Goal: Information Seeking & Learning: Learn about a topic

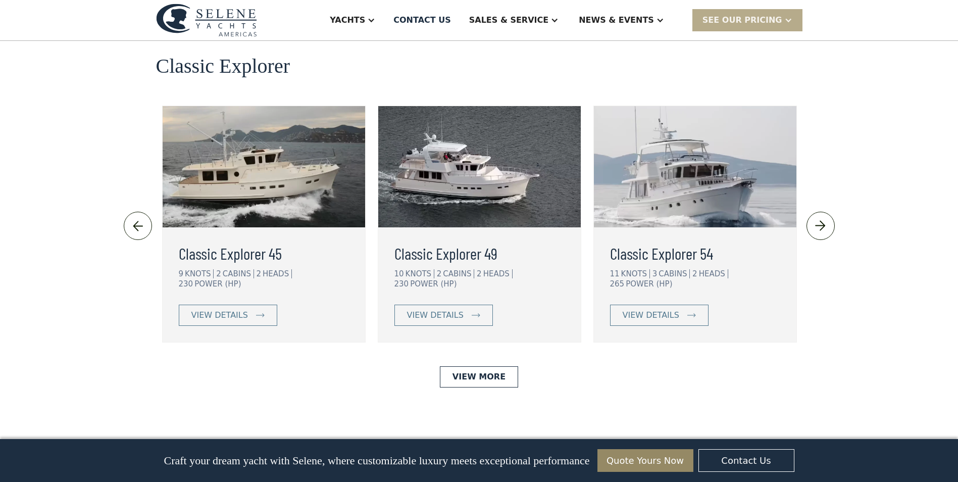
scroll to position [2122, 0]
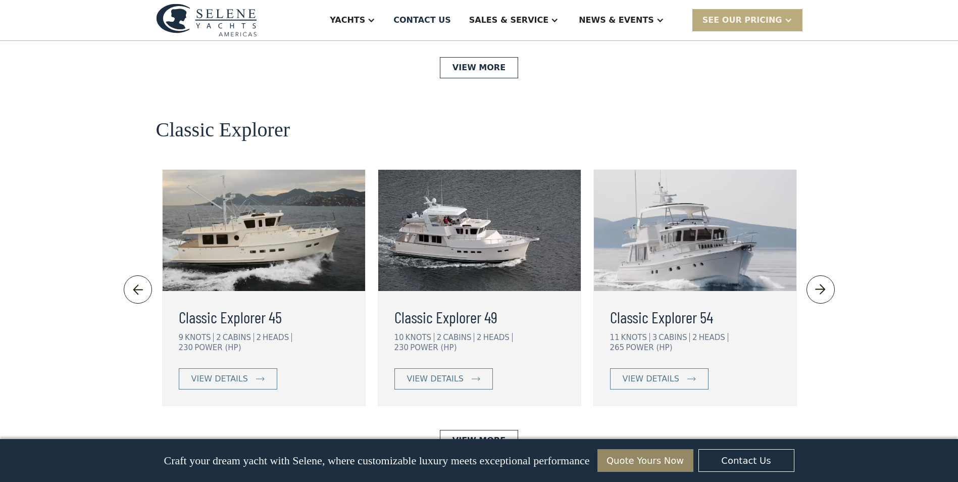
click at [756, 21] on div "SEE Our Pricing" at bounding box center [743, 20] width 80 height 12
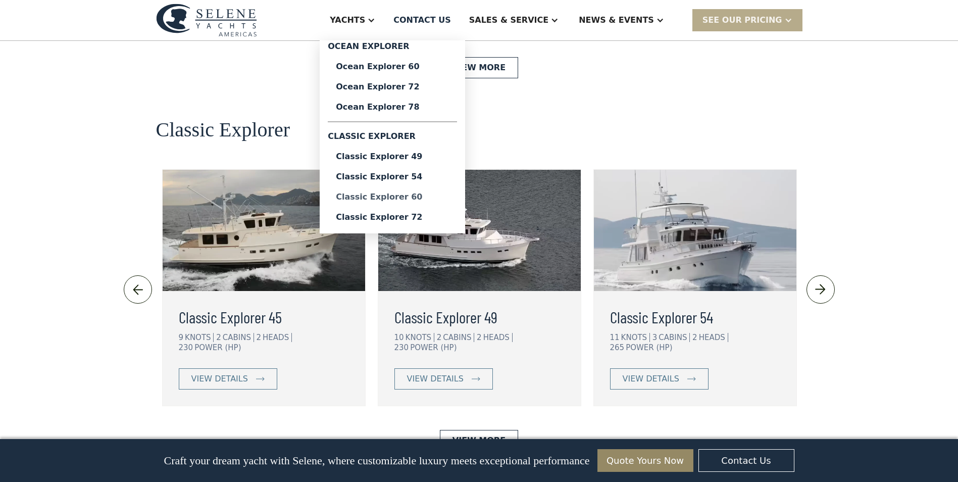
click at [415, 200] on div "Classic Explorer 60" at bounding box center [392, 197] width 113 height 8
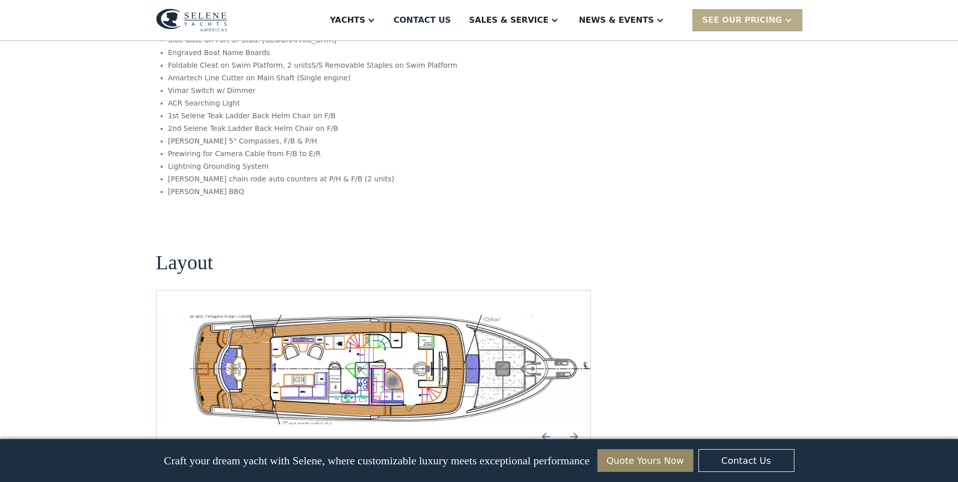
scroll to position [1970, 0]
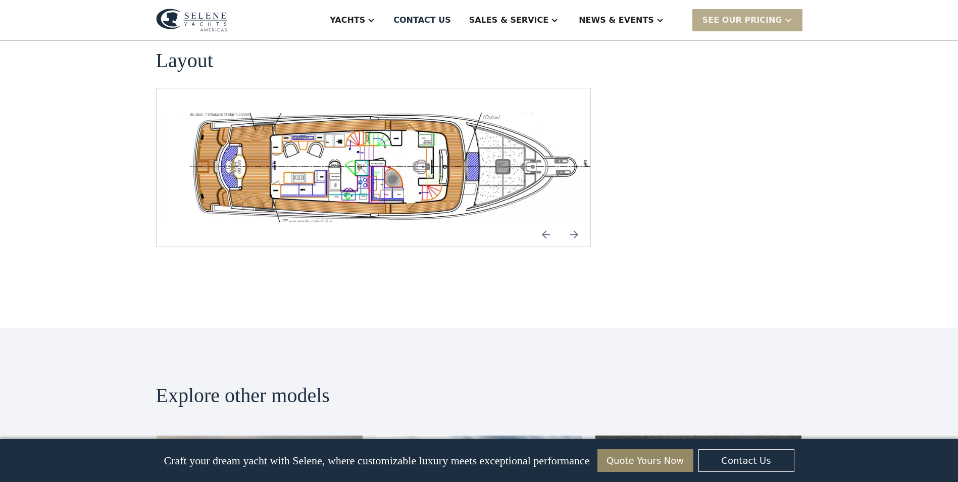
click at [573, 222] on img "Next slide" at bounding box center [574, 234] width 24 height 24
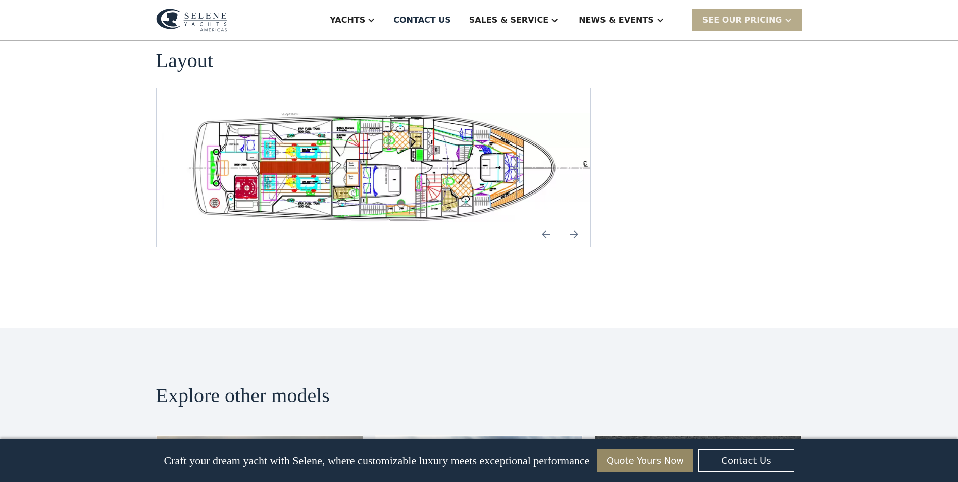
click at [573, 222] on img "Next slide" at bounding box center [574, 234] width 24 height 24
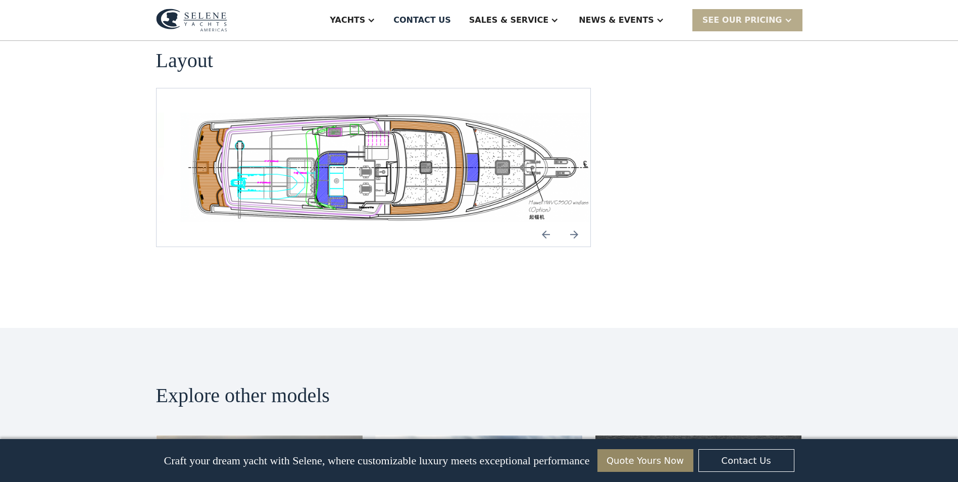
click at [573, 222] on img "Next slide" at bounding box center [574, 234] width 24 height 24
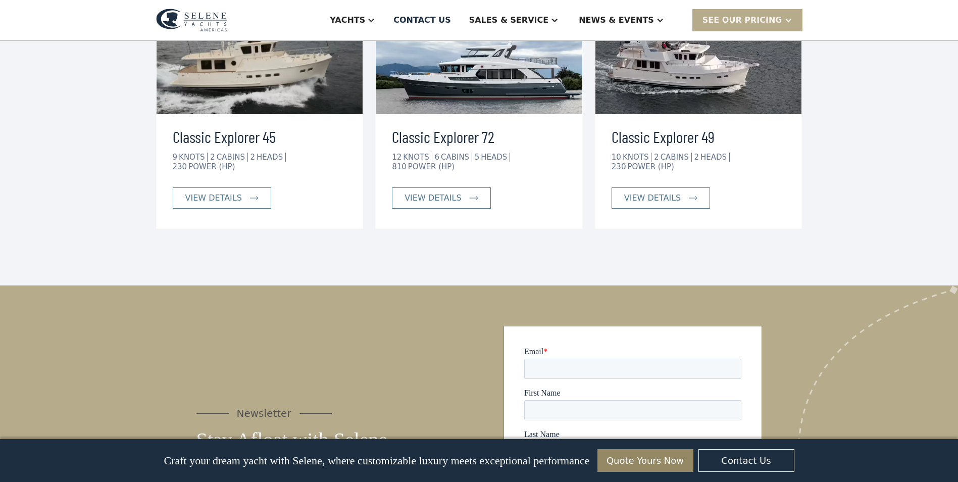
scroll to position [2576, 0]
